Goal: Transaction & Acquisition: Purchase product/service

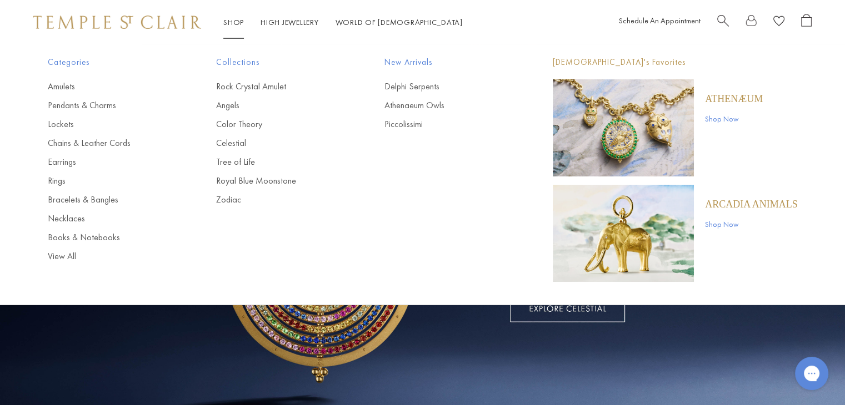
click at [234, 25] on link "Shop Shop" at bounding box center [233, 22] width 21 height 10
click at [73, 199] on link "Bracelets & Bangles" at bounding box center [110, 200] width 124 height 12
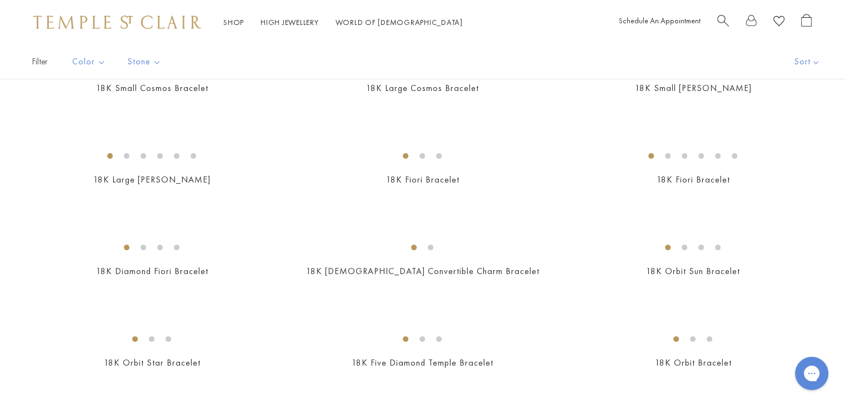
scroll to position [389, 0]
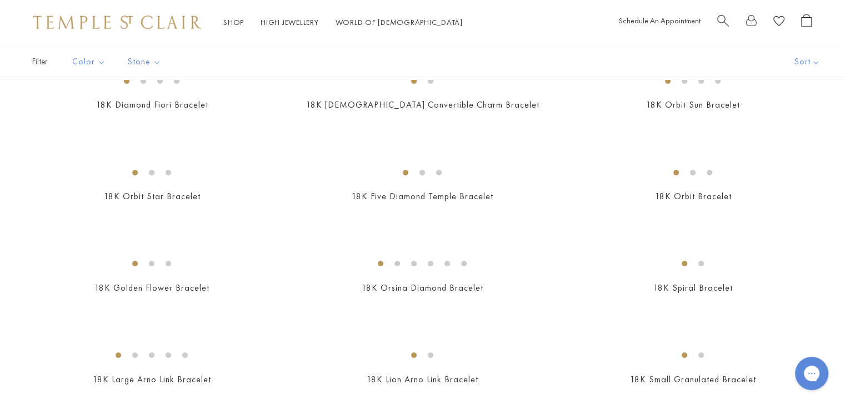
click at [0, 0] on img at bounding box center [0, 0] width 0 height 0
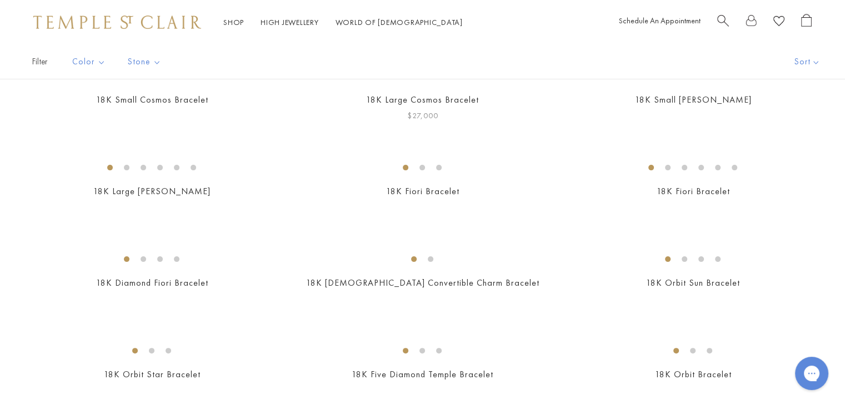
scroll to position [167, 0]
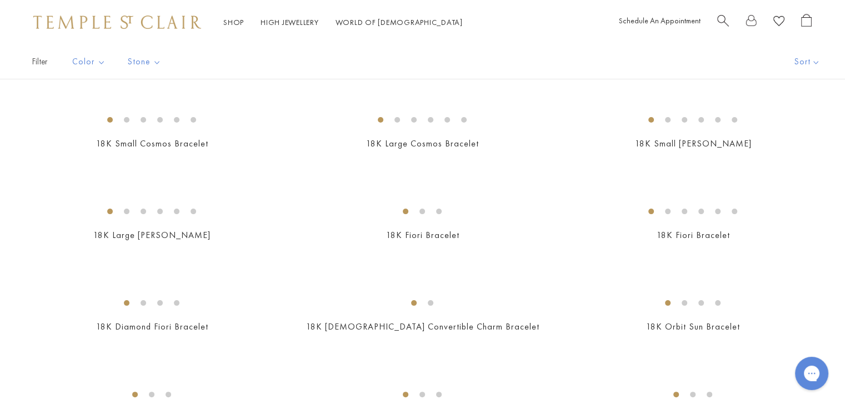
click at [0, 0] on img at bounding box center [0, 0] width 0 height 0
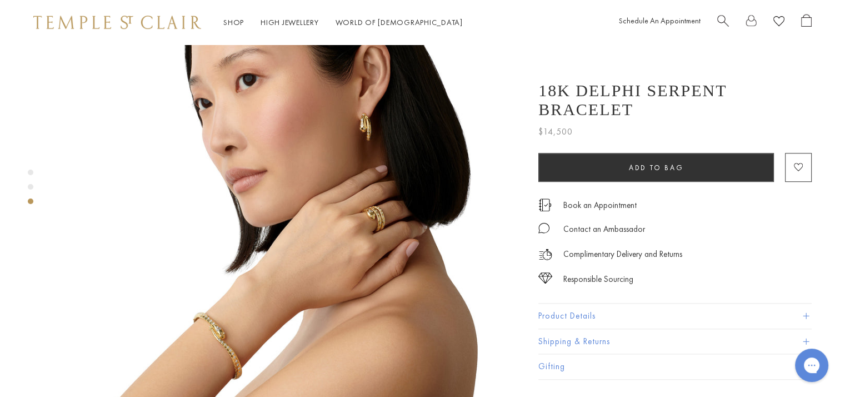
scroll to position [1055, 0]
